Goal: Information Seeking & Learning: Understand process/instructions

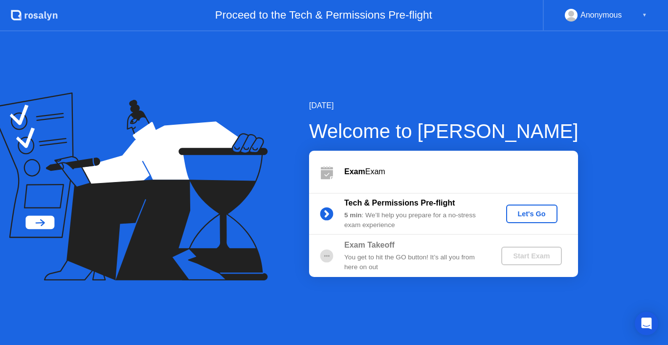
click at [522, 210] on div "Let's Go" at bounding box center [532, 214] width 44 height 8
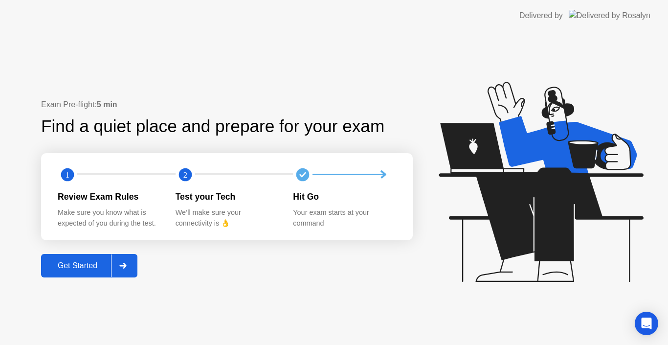
click at [128, 261] on div at bounding box center [122, 265] width 23 height 22
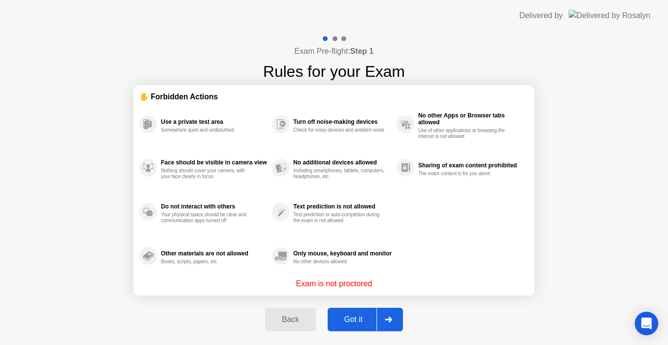
click at [370, 322] on div "Got it" at bounding box center [354, 319] width 46 height 9
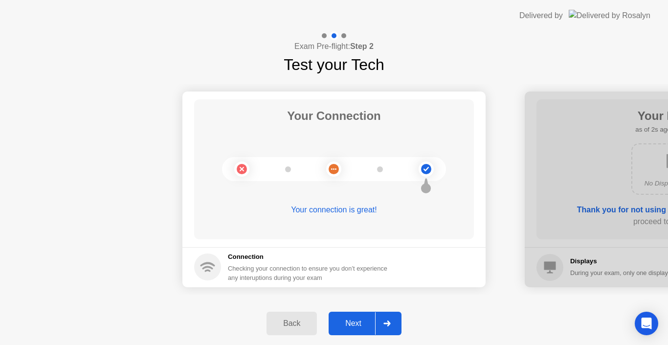
click at [370, 322] on div "Next" at bounding box center [354, 323] width 44 height 9
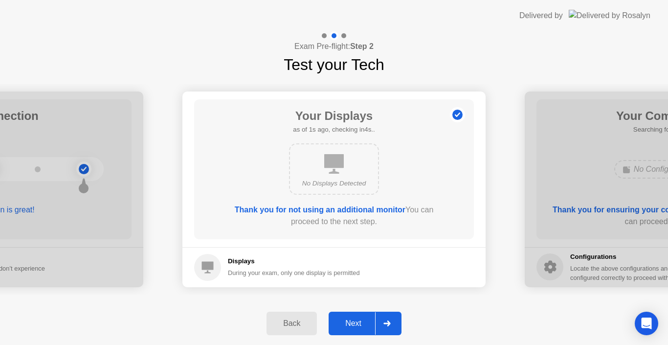
click at [370, 322] on div "Next" at bounding box center [354, 323] width 44 height 9
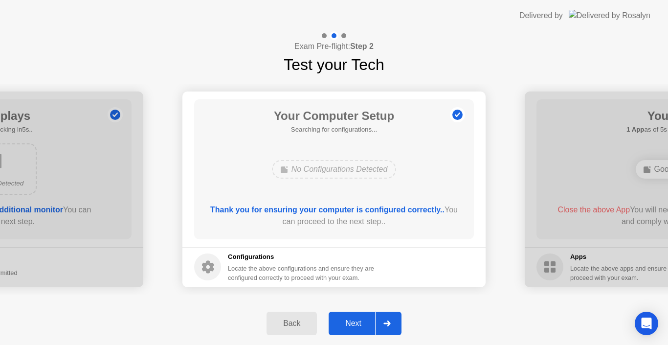
click at [364, 324] on div "Next" at bounding box center [354, 323] width 44 height 9
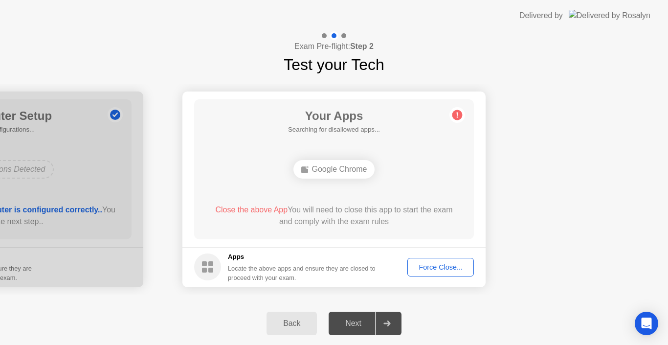
click at [436, 271] on div "Force Close..." at bounding box center [441, 267] width 60 height 8
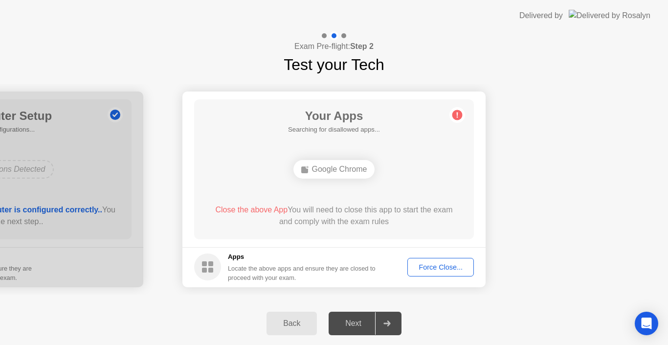
click at [431, 265] on div "Force Close..." at bounding box center [441, 267] width 60 height 8
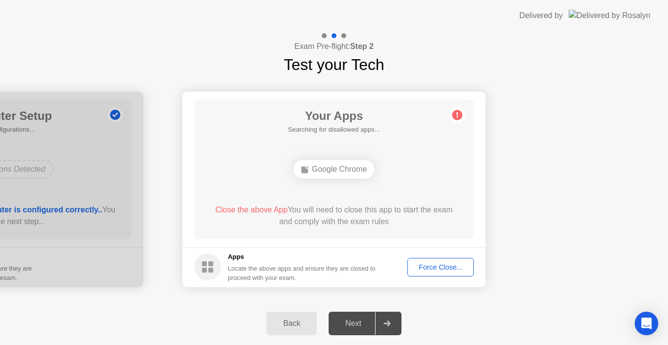
click at [438, 268] on div "Force Close..." at bounding box center [441, 267] width 60 height 8
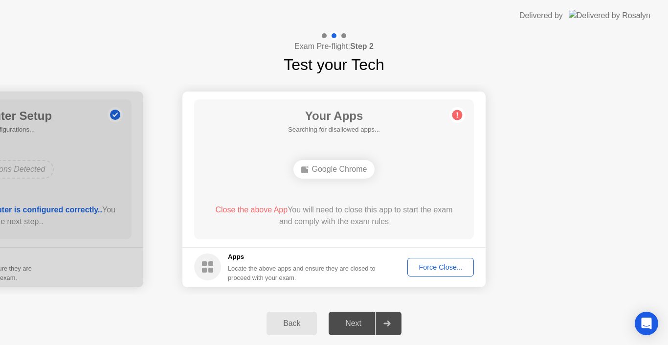
click at [429, 265] on div "Force Close..." at bounding box center [441, 267] width 60 height 8
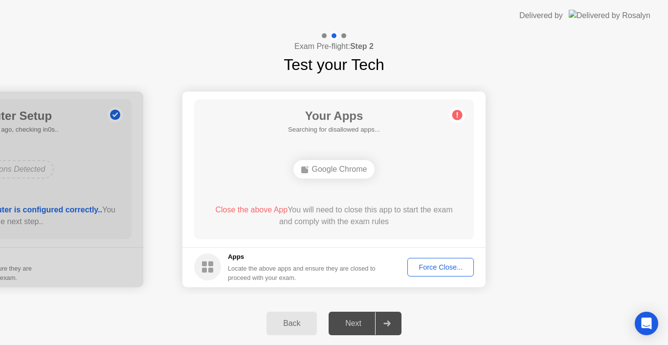
click at [444, 266] on div "Force Close..." at bounding box center [441, 267] width 60 height 8
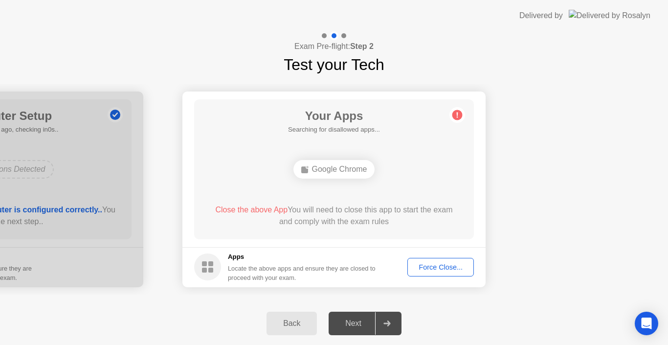
click at [421, 264] on div "Force Close..." at bounding box center [441, 267] width 60 height 8
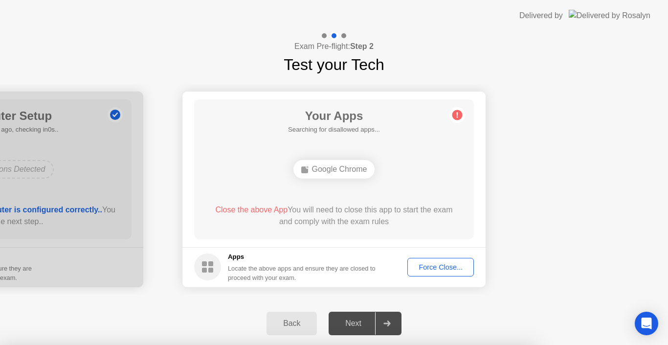
click at [421, 344] on div at bounding box center [334, 345] width 668 height 0
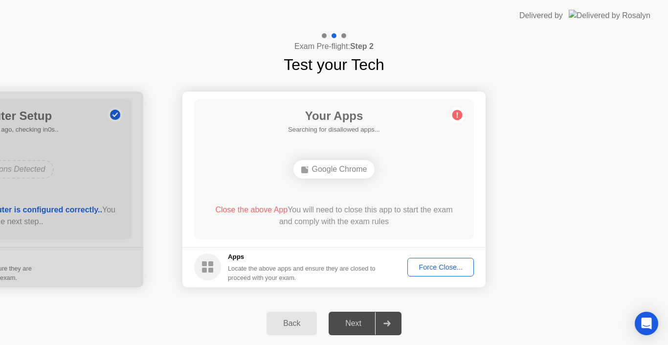
click at [425, 270] on div "Force Close..." at bounding box center [441, 267] width 60 height 8
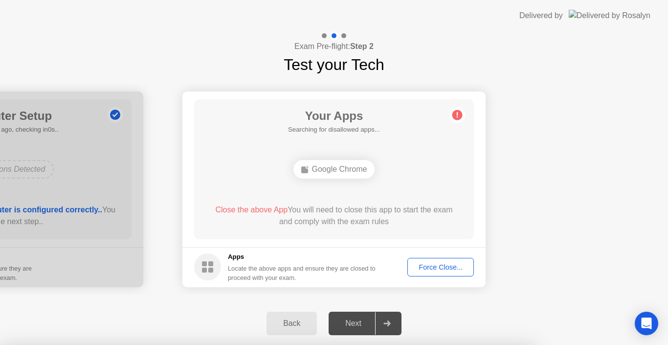
drag, startPoint x: 372, startPoint y: 224, endPoint x: 380, endPoint y: 233, distance: 12.5
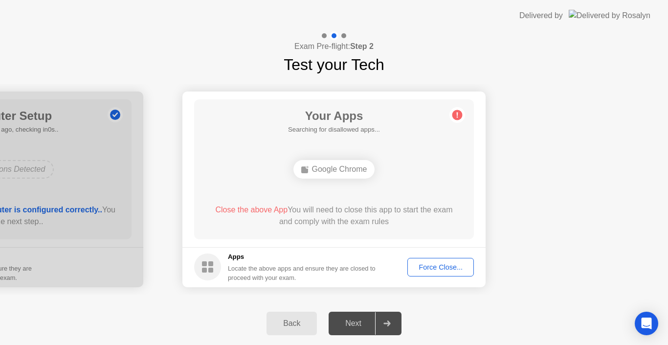
click at [419, 266] on div "Force Close..." at bounding box center [441, 267] width 60 height 8
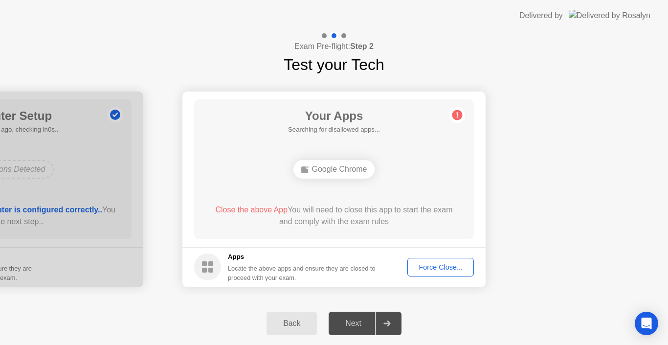
click at [418, 265] on div "Force Close..." at bounding box center [441, 267] width 60 height 8
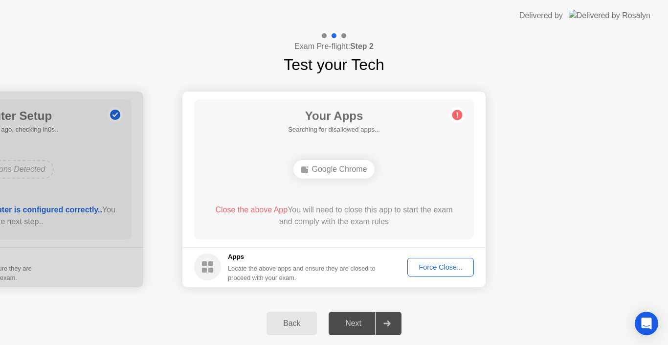
click at [421, 263] on div "Force Close..." at bounding box center [441, 267] width 60 height 8
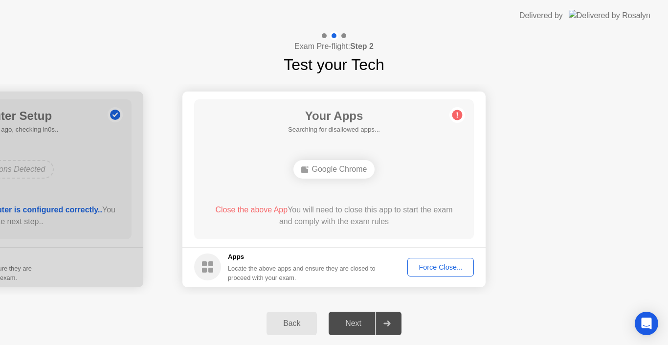
click at [429, 270] on div "Force Close..." at bounding box center [441, 267] width 60 height 8
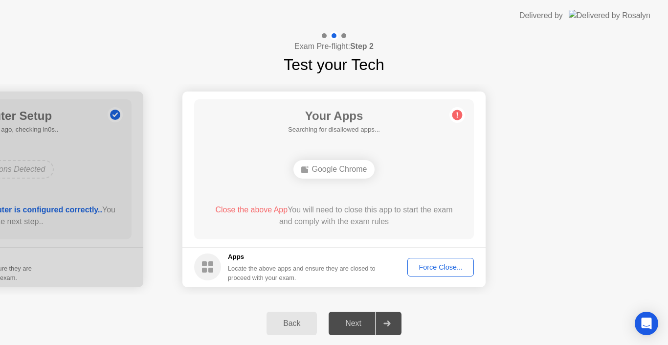
click at [419, 267] on div "Force Close..." at bounding box center [441, 267] width 60 height 8
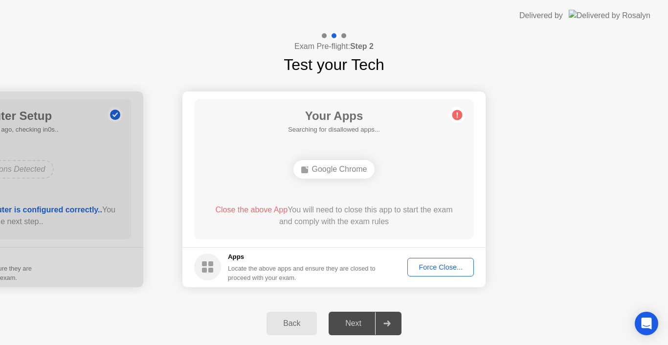
click at [417, 273] on button "Force Close..." at bounding box center [440, 267] width 67 height 19
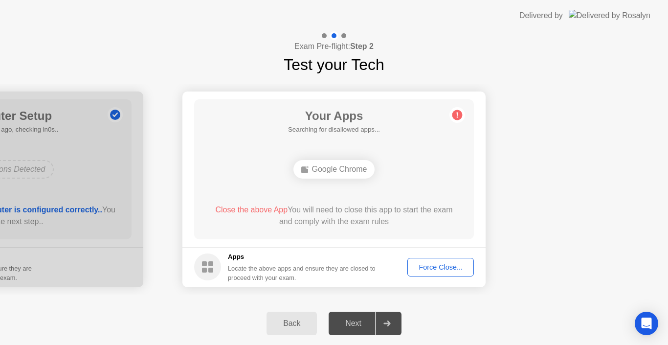
click at [441, 267] on div "Force Close..." at bounding box center [441, 267] width 60 height 8
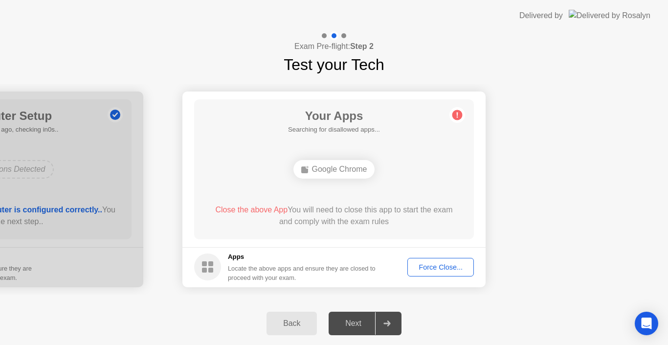
click at [298, 319] on div "Back" at bounding box center [291, 323] width 45 height 9
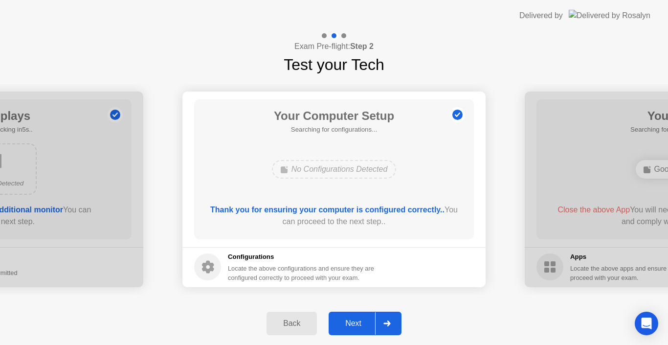
click at [356, 325] on div "Next" at bounding box center [354, 323] width 44 height 9
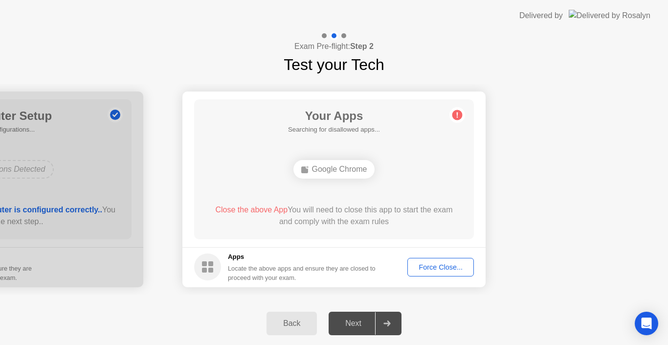
click at [360, 324] on div "Next" at bounding box center [354, 323] width 44 height 9
click at [430, 281] on footer "Apps Locate the above apps and ensure they are closed to proceed with your exam…" at bounding box center [333, 267] width 303 height 40
click at [433, 274] on button "Force Close..." at bounding box center [440, 267] width 67 height 19
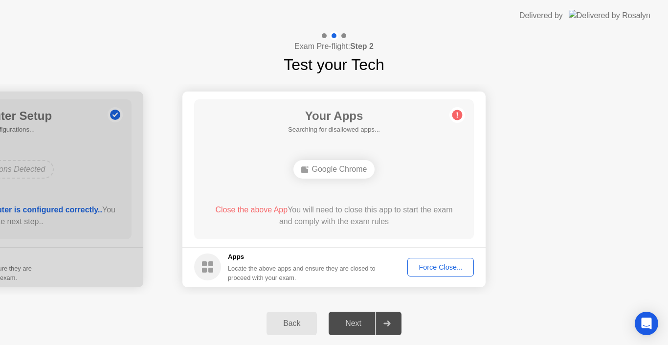
click at [437, 274] on button "Force Close..." at bounding box center [440, 267] width 67 height 19
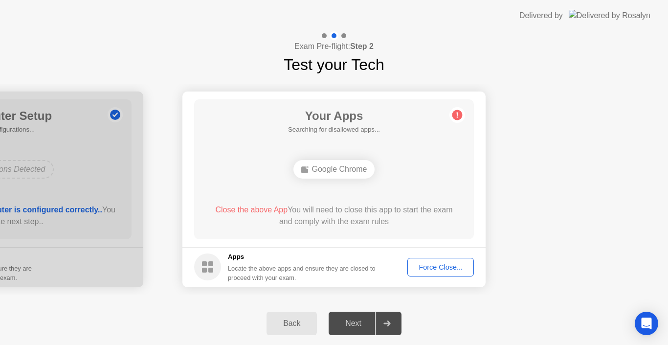
click at [430, 268] on div "Force Close..." at bounding box center [441, 267] width 60 height 8
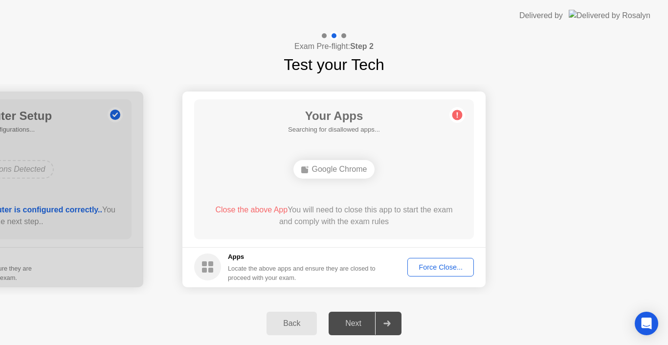
click at [423, 268] on div "Force Close..." at bounding box center [441, 267] width 60 height 8
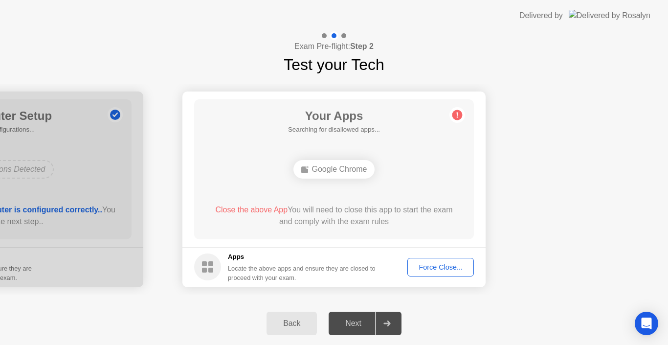
click at [417, 263] on div "Force Close..." at bounding box center [441, 267] width 60 height 8
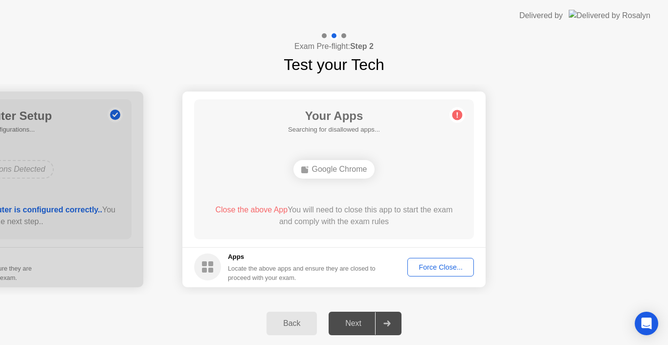
click at [418, 264] on div "Force Close..." at bounding box center [441, 267] width 60 height 8
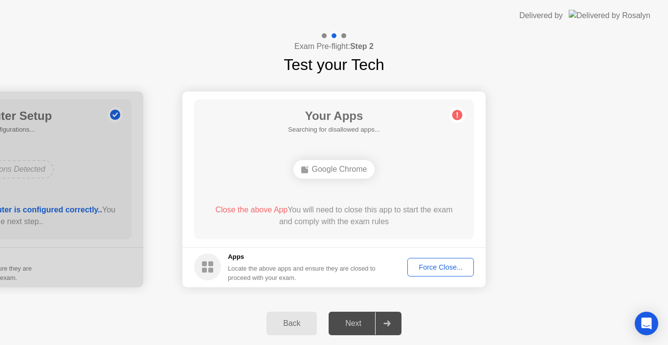
click at [392, 247] on app-apps "Your Apps Searching for disallowed apps... Google Chrome Close the above App Yo…" at bounding box center [333, 189] width 303 height 196
click at [431, 264] on div "Force Close..." at bounding box center [441, 267] width 60 height 8
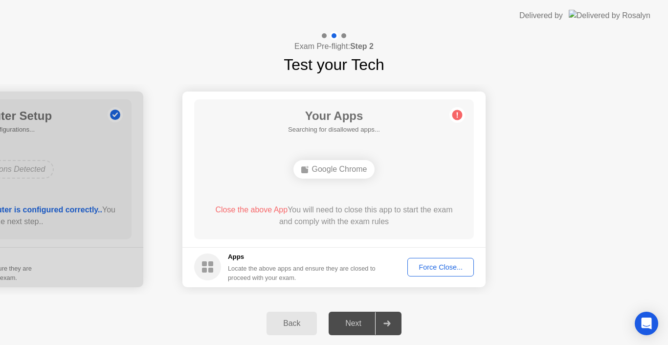
click at [306, 326] on div "Back" at bounding box center [291, 323] width 45 height 9
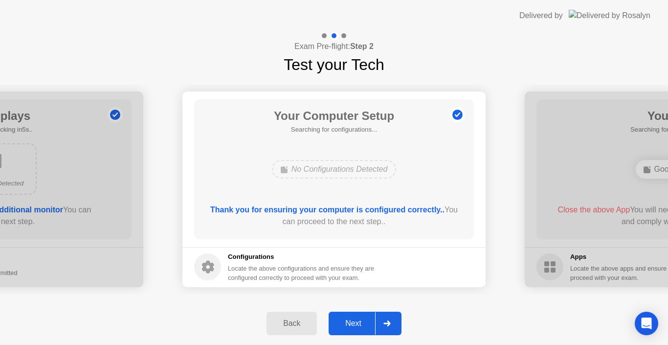
click at [306, 326] on div "Back" at bounding box center [291, 323] width 45 height 9
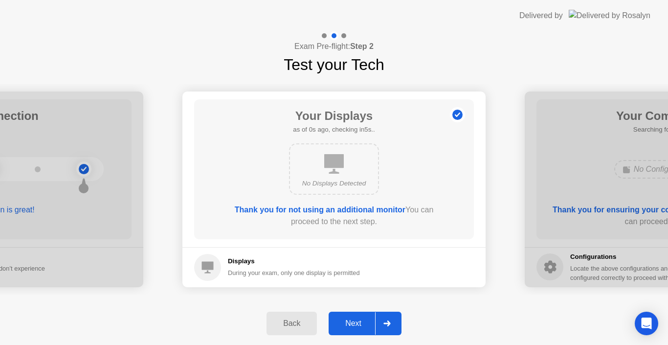
click at [306, 326] on div "Back" at bounding box center [291, 323] width 45 height 9
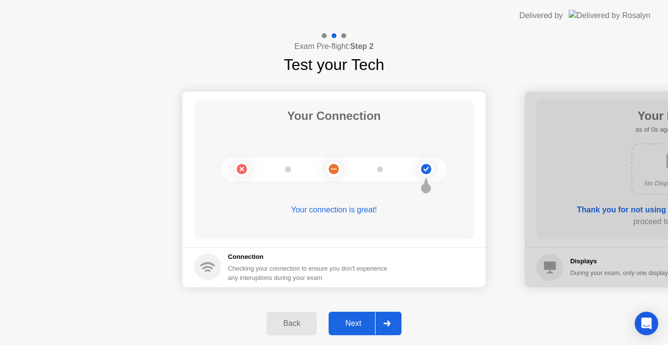
click at [306, 326] on div "Back" at bounding box center [291, 323] width 45 height 9
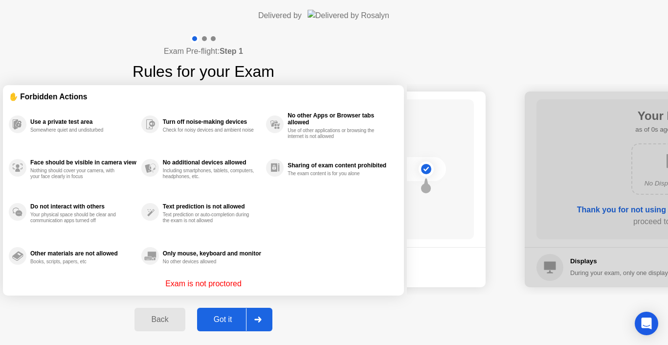
click at [185, 326] on button "Back" at bounding box center [160, 319] width 50 height 23
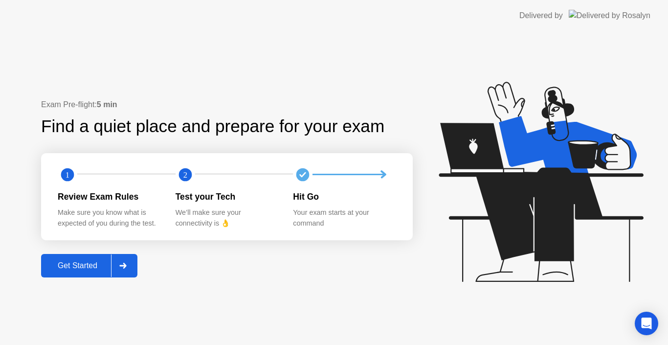
click at [110, 268] on div "Get Started" at bounding box center [77, 265] width 67 height 9
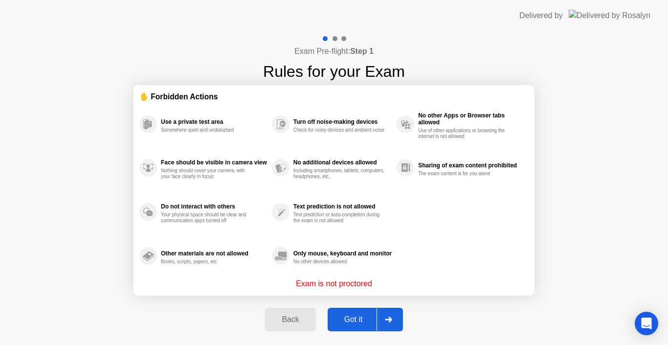
click at [366, 319] on div "Got it" at bounding box center [354, 319] width 46 height 9
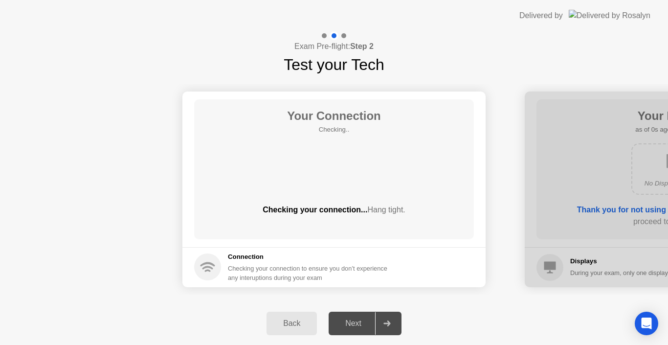
click at [366, 319] on div "Next" at bounding box center [354, 323] width 44 height 9
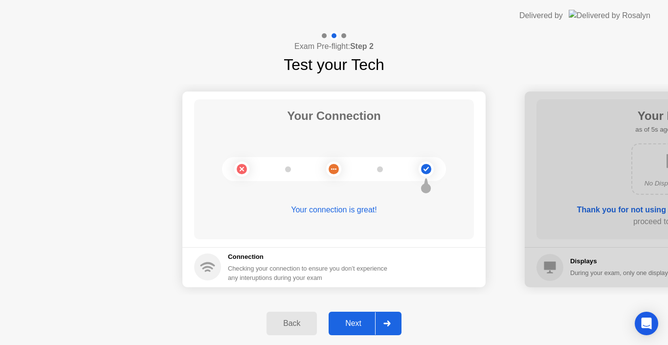
click at [379, 328] on div at bounding box center [386, 323] width 23 height 22
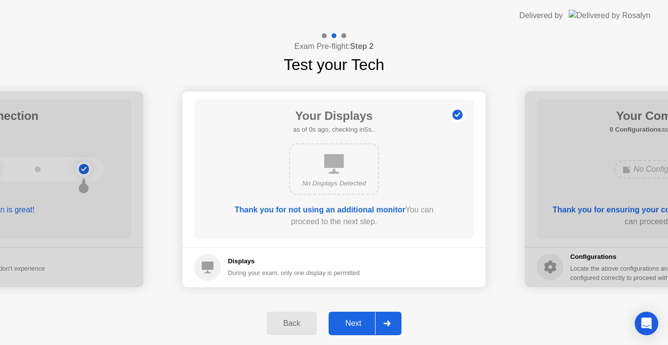
click at [379, 328] on div at bounding box center [386, 323] width 23 height 22
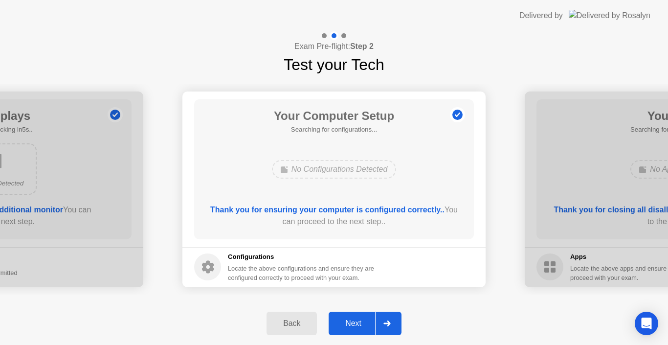
click at [379, 328] on div at bounding box center [386, 323] width 23 height 22
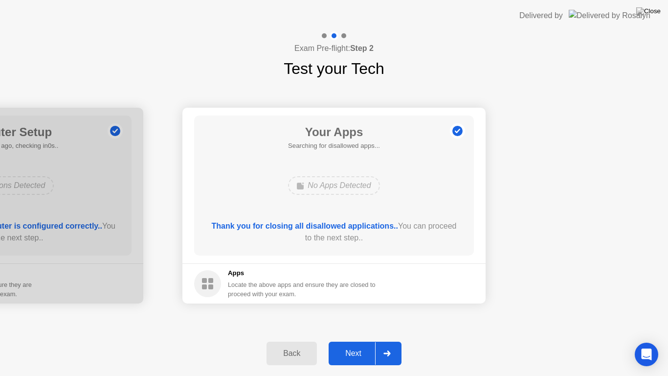
click at [361, 344] on div "Next" at bounding box center [354, 353] width 44 height 9
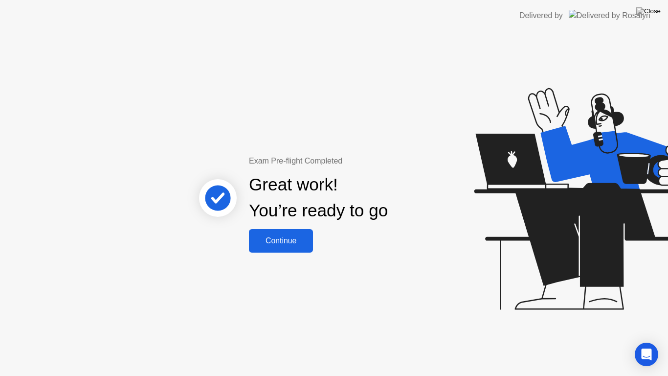
click at [296, 248] on button "Continue" at bounding box center [281, 240] width 64 height 23
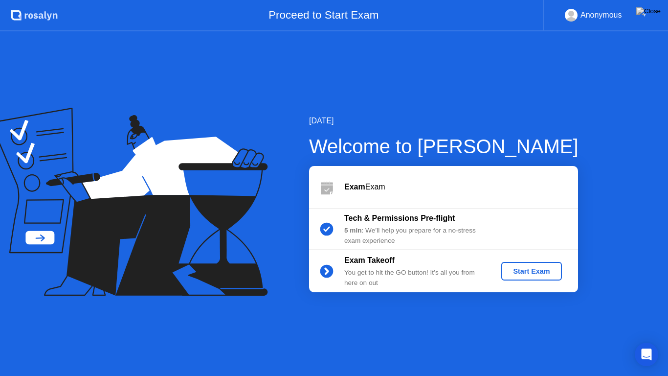
click at [513, 275] on div "Start Exam" at bounding box center [531, 271] width 52 height 8
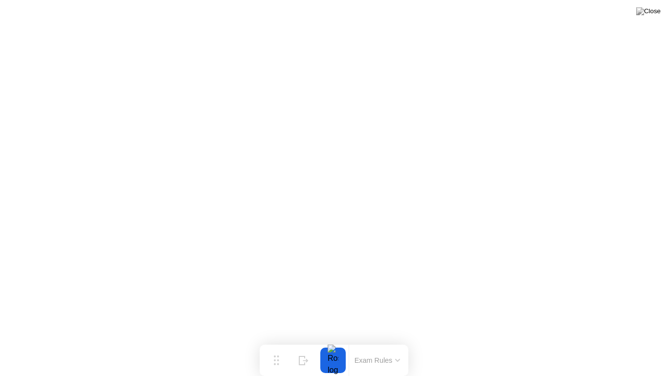
click at [388, 344] on button "Exam Rules" at bounding box center [378, 360] width 52 height 9
